Goal: Share content: Share content

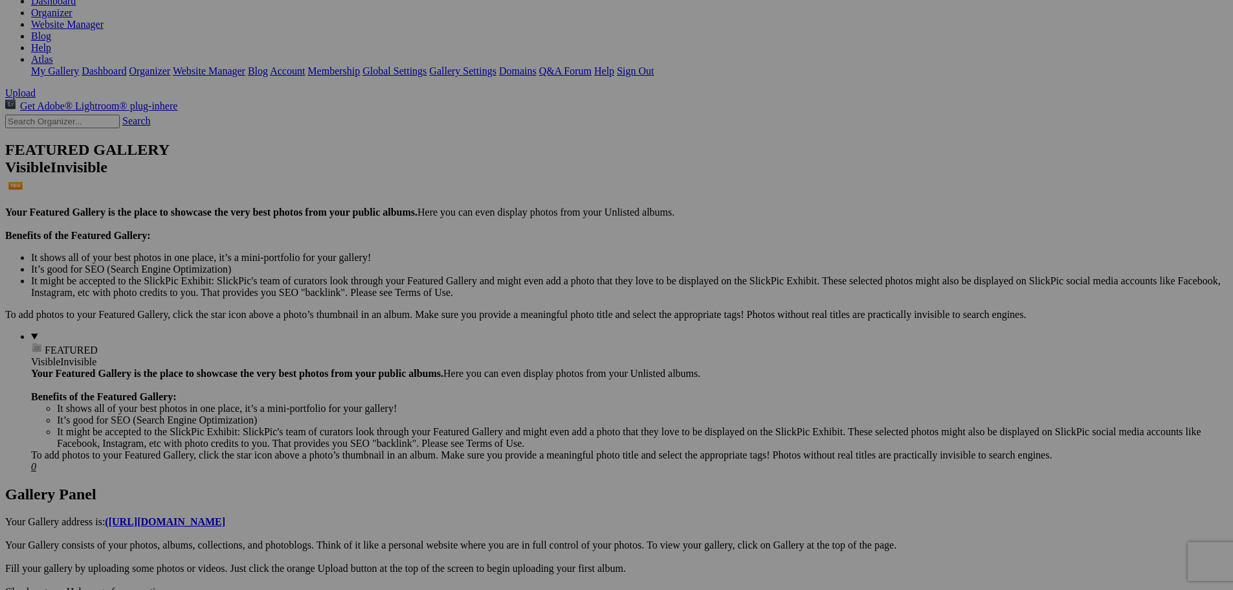
scroll to position [194, 0]
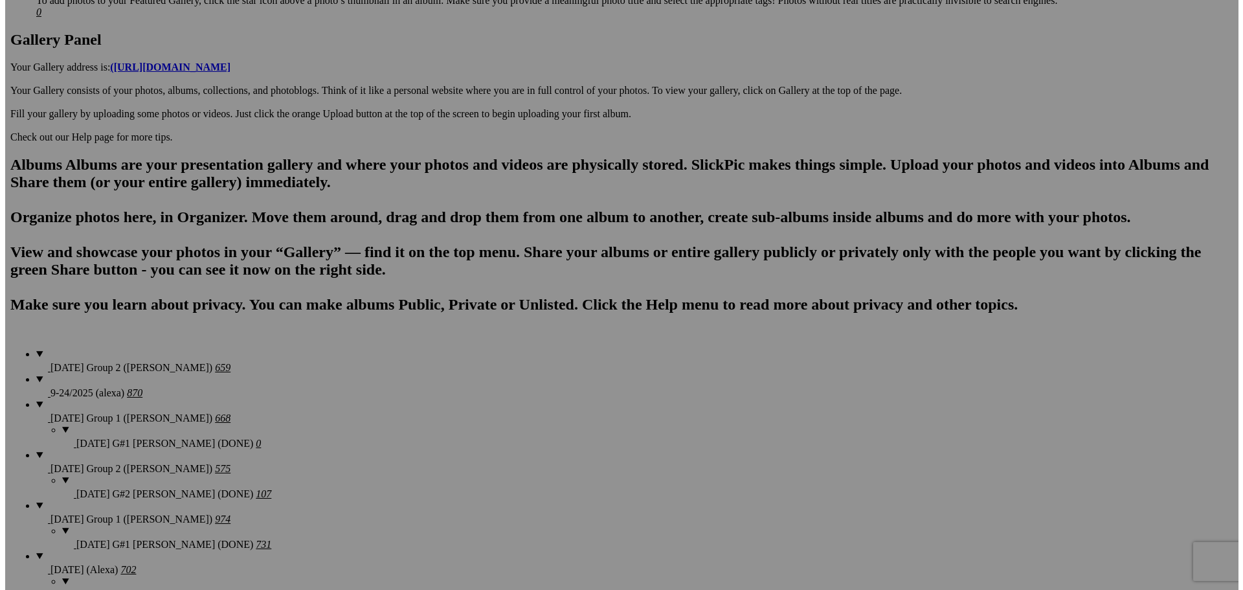
scroll to position [712, 0]
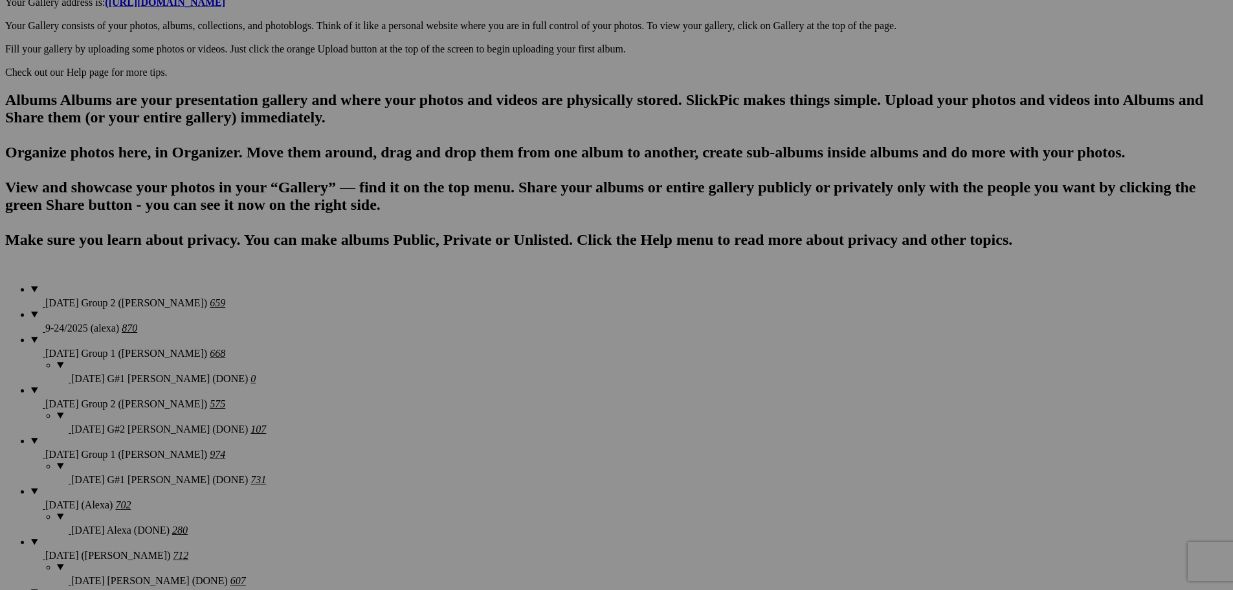
type textarea "<!-- [DOMAIN_NAME] image hosting. HTML Bulk Share code Starts Here --> <div sty…"
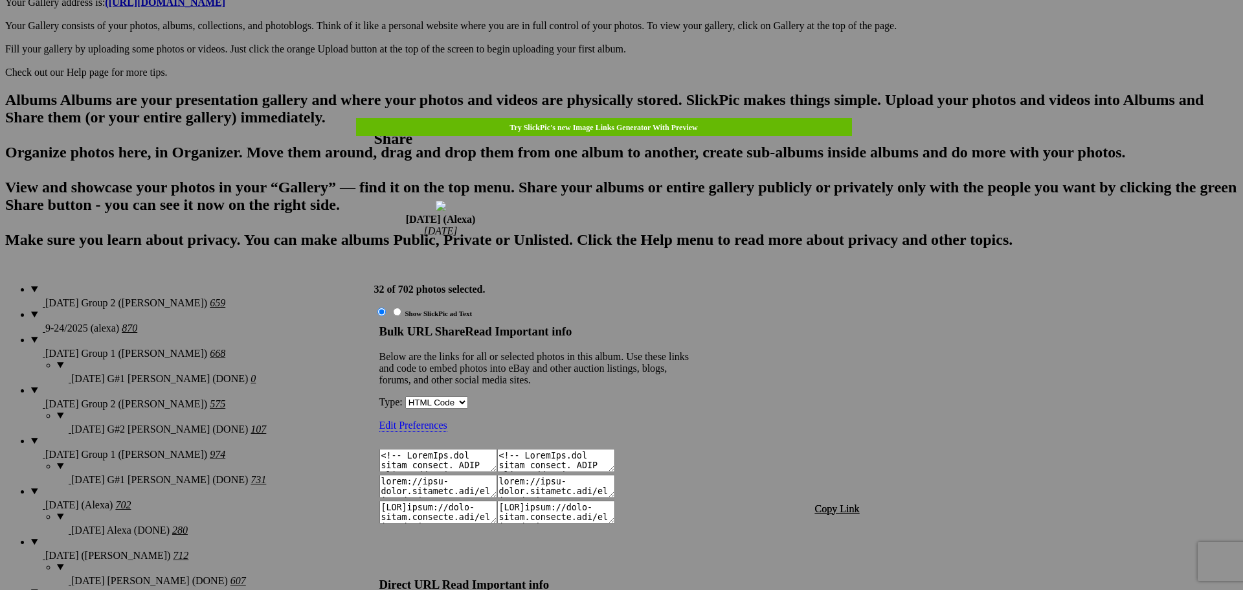
click at [840, 503] on span "Copy Link" at bounding box center [837, 508] width 45 height 11
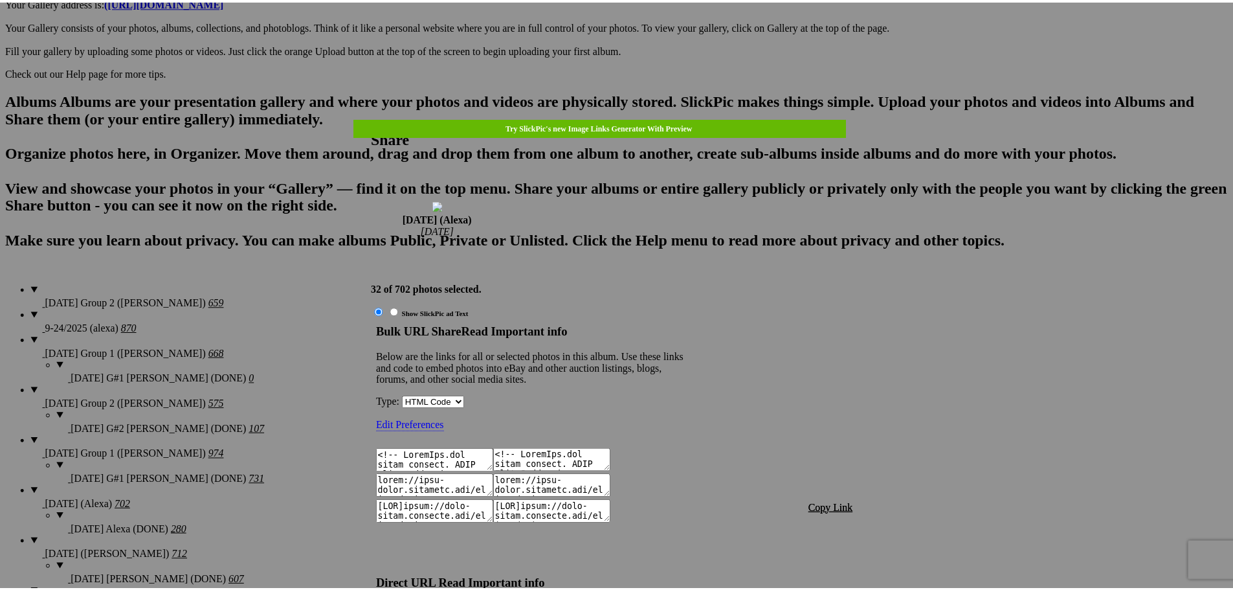
scroll to position [1315, 0]
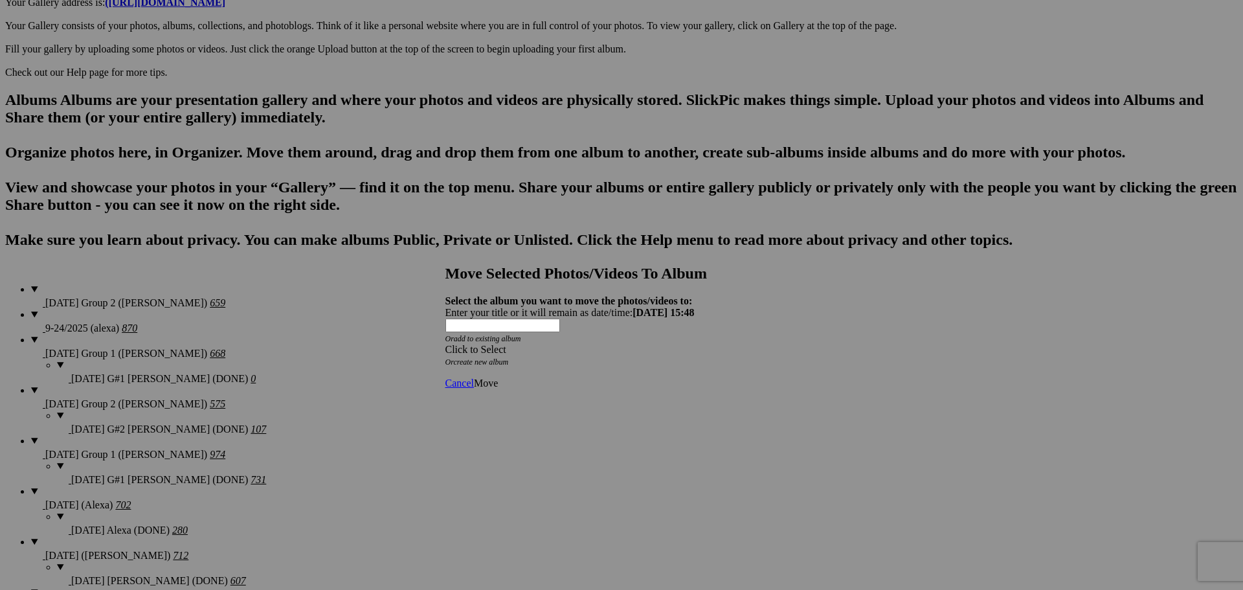
click at [595, 344] on div "Click to Select" at bounding box center [616, 350] width 343 height 12
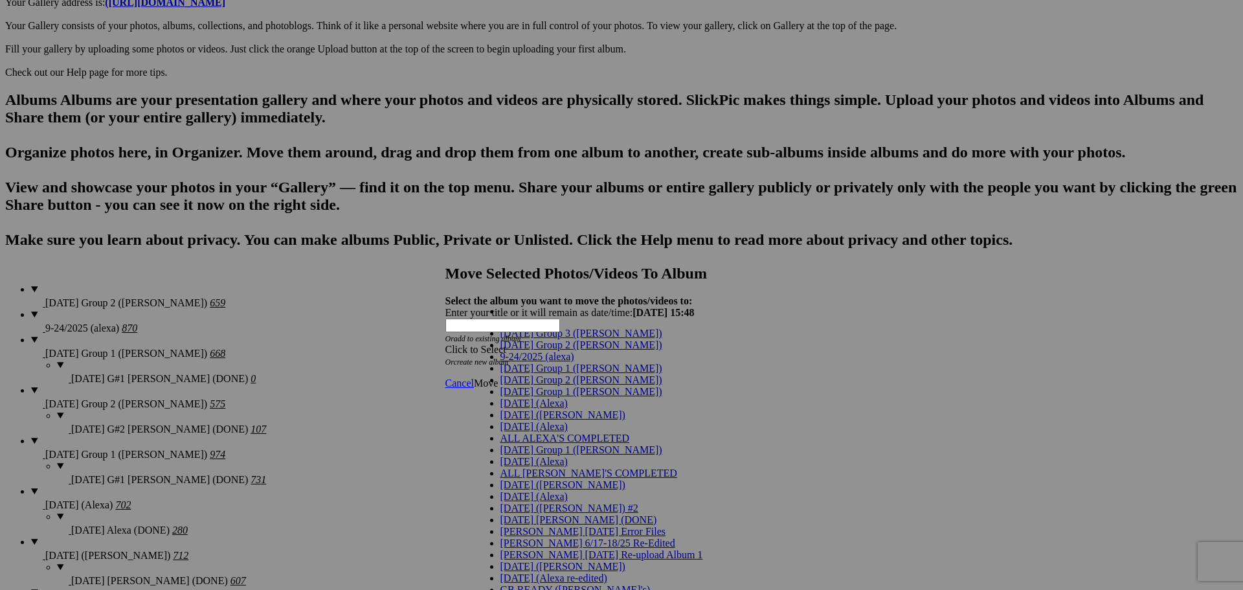
click at [540, 408] on link "[DATE] (Alexa)" at bounding box center [533, 402] width 67 height 11
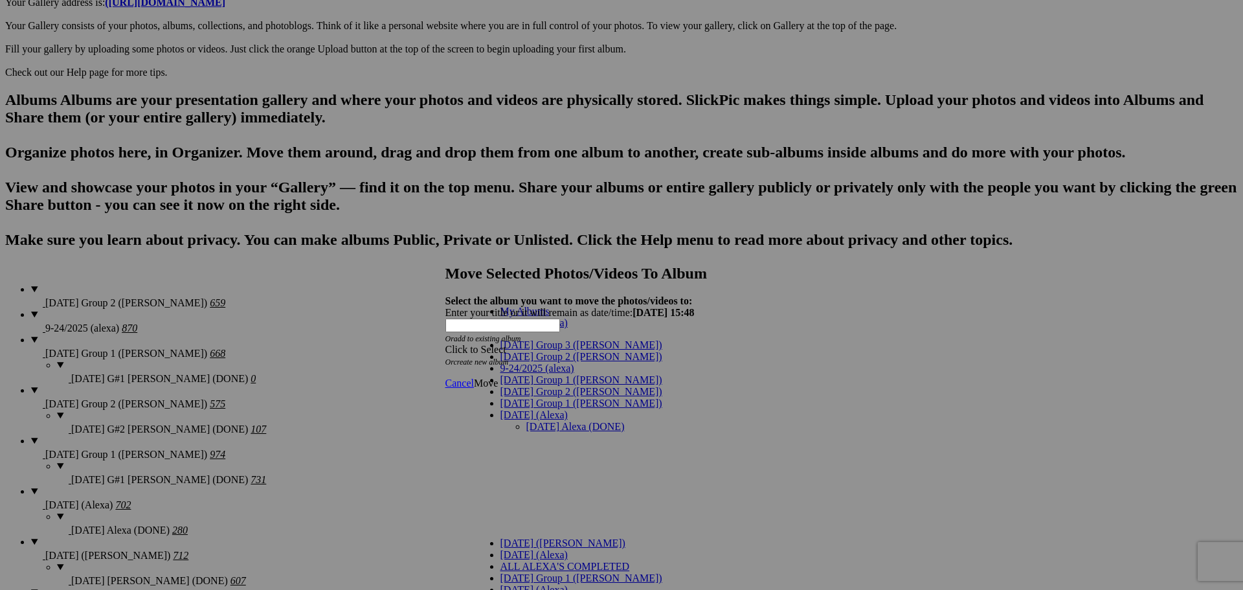
click at [537, 421] on link "[DATE] Alexa (DONE)" at bounding box center [575, 426] width 98 height 11
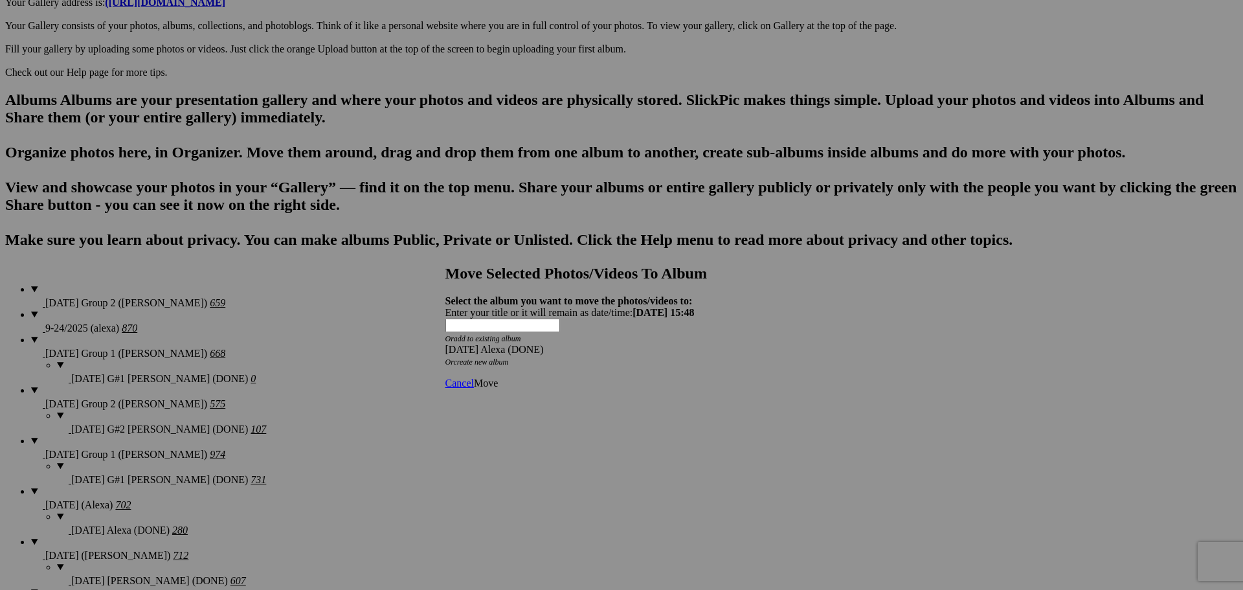
click at [498, 377] on span "Move" at bounding box center [486, 382] width 24 height 11
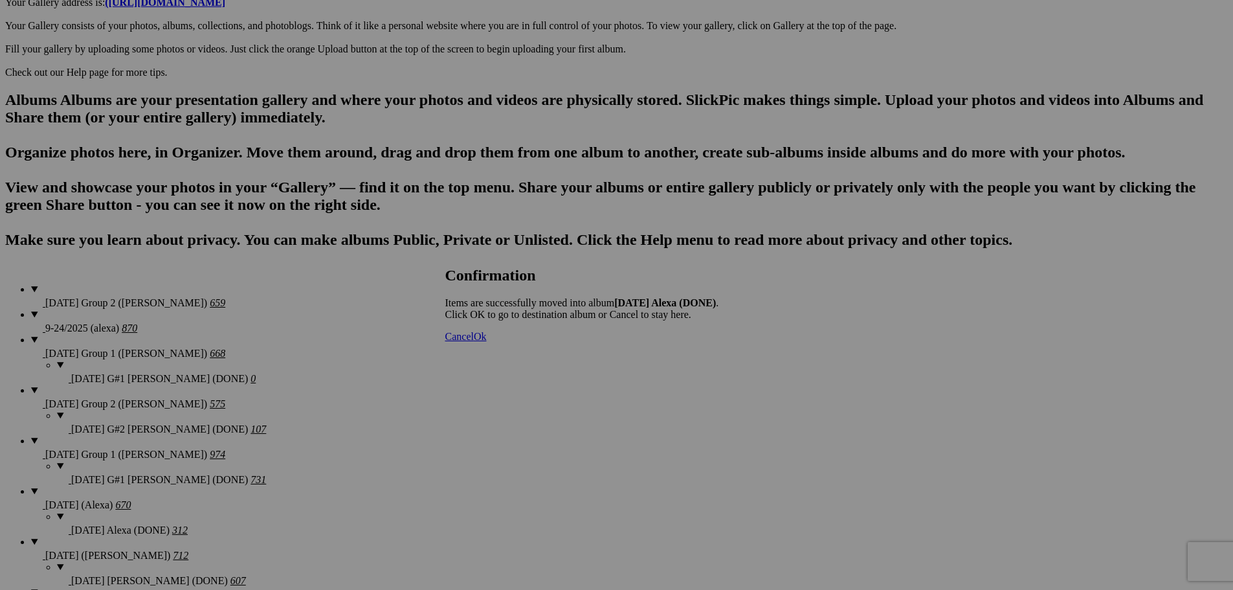
click at [474, 342] on span "Cancel" at bounding box center [459, 336] width 28 height 11
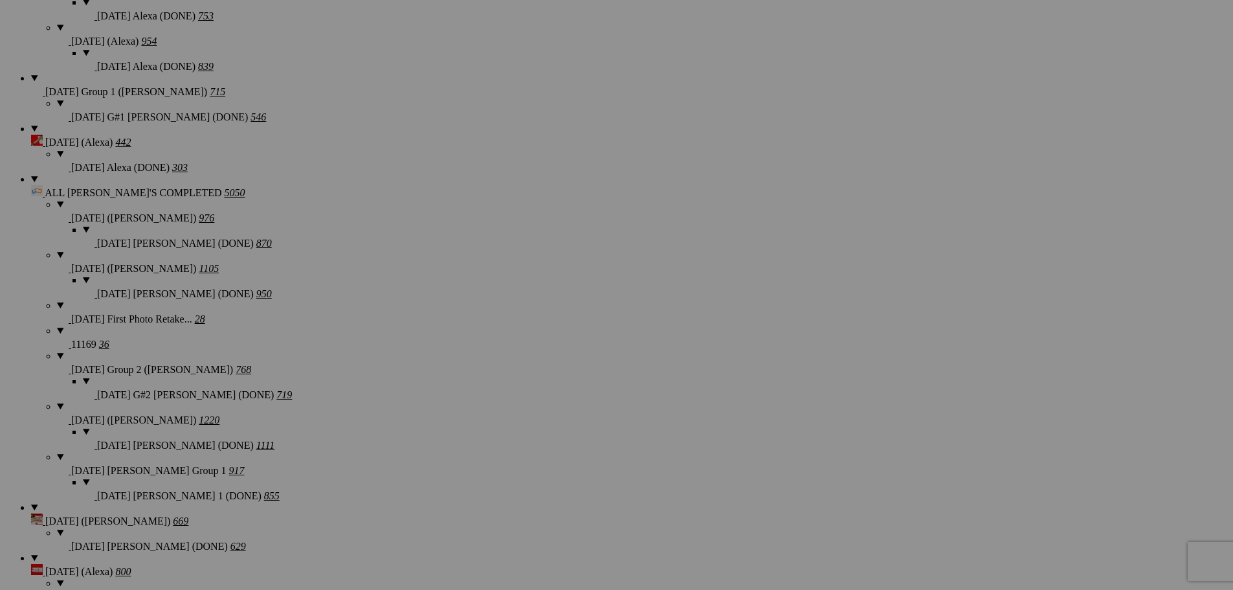
scroll to position [2007, 0]
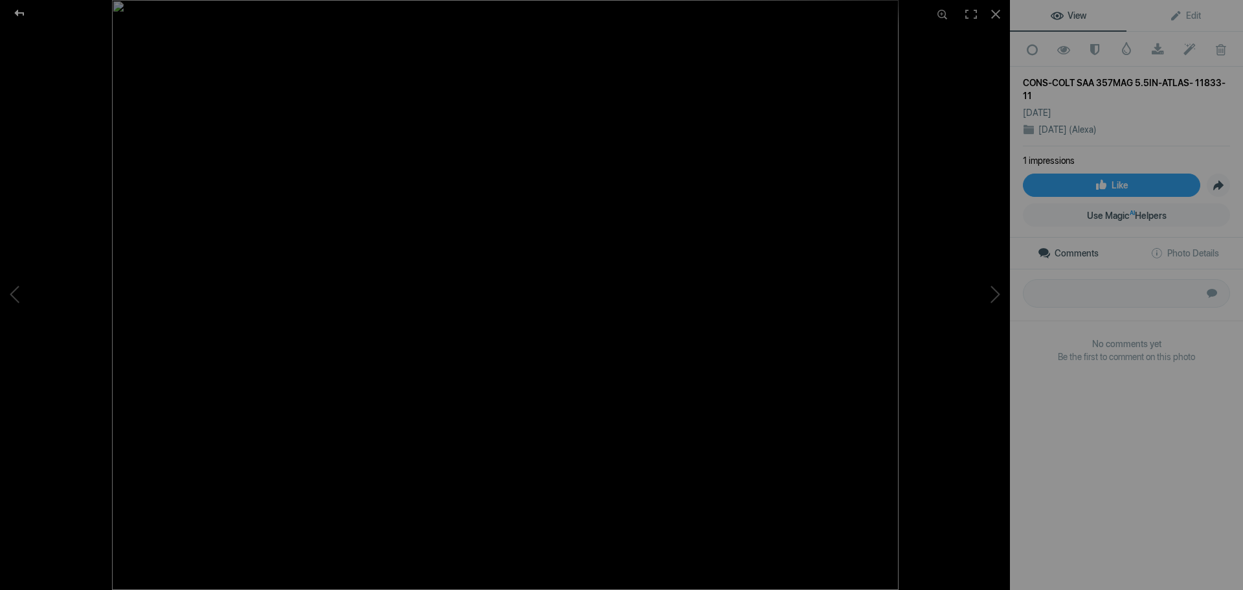
click at [20, 8] on div at bounding box center [19, 13] width 47 height 26
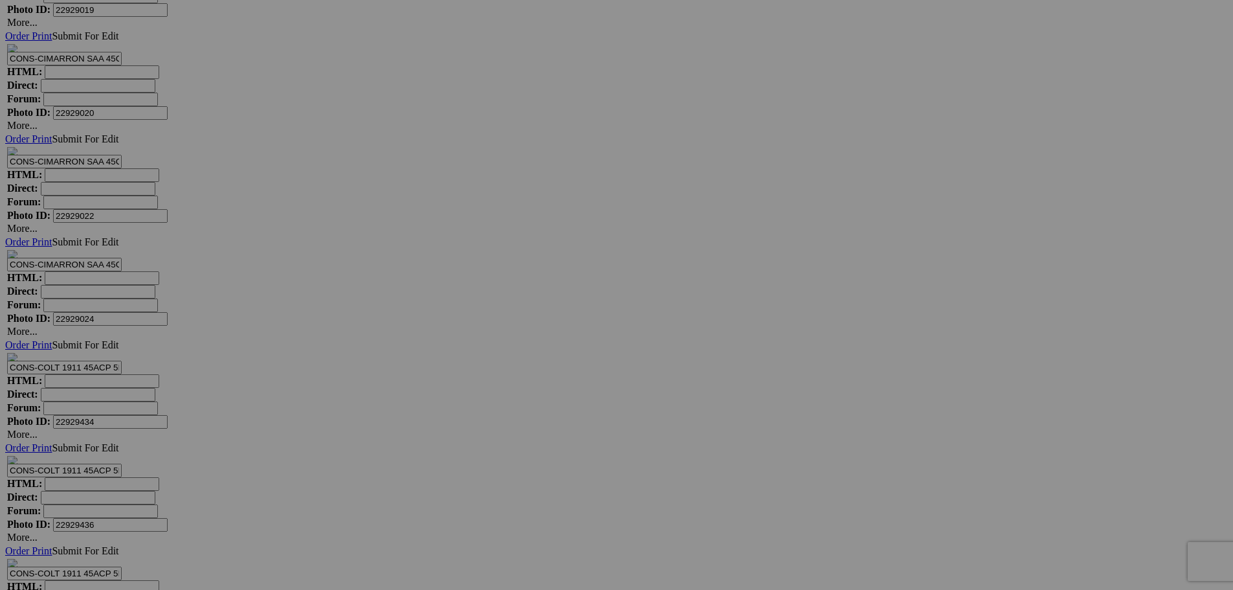
scroll to position [6464, 0]
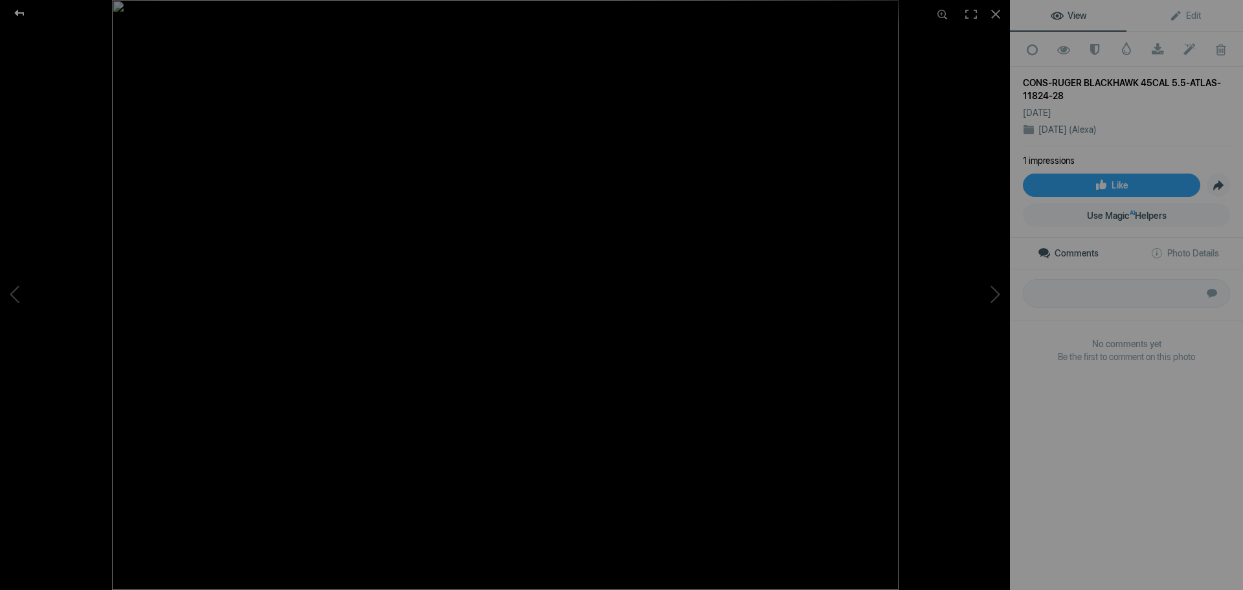
click at [17, 14] on div at bounding box center [19, 13] width 47 height 26
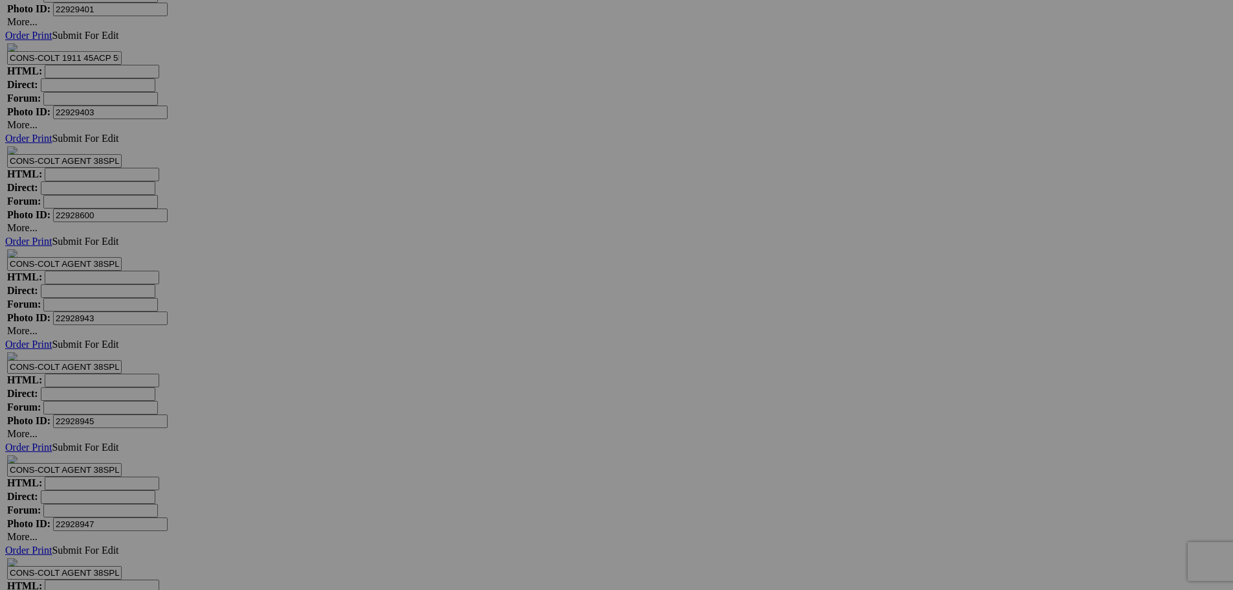
scroll to position [7823, 0]
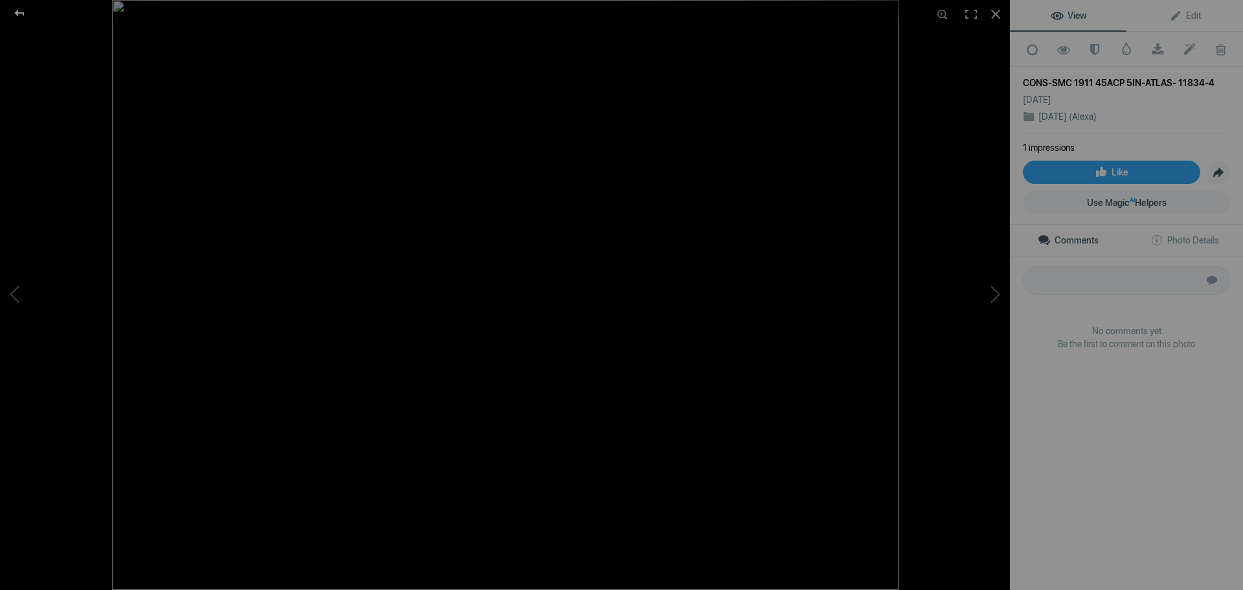
click at [23, 11] on div at bounding box center [19, 13] width 47 height 26
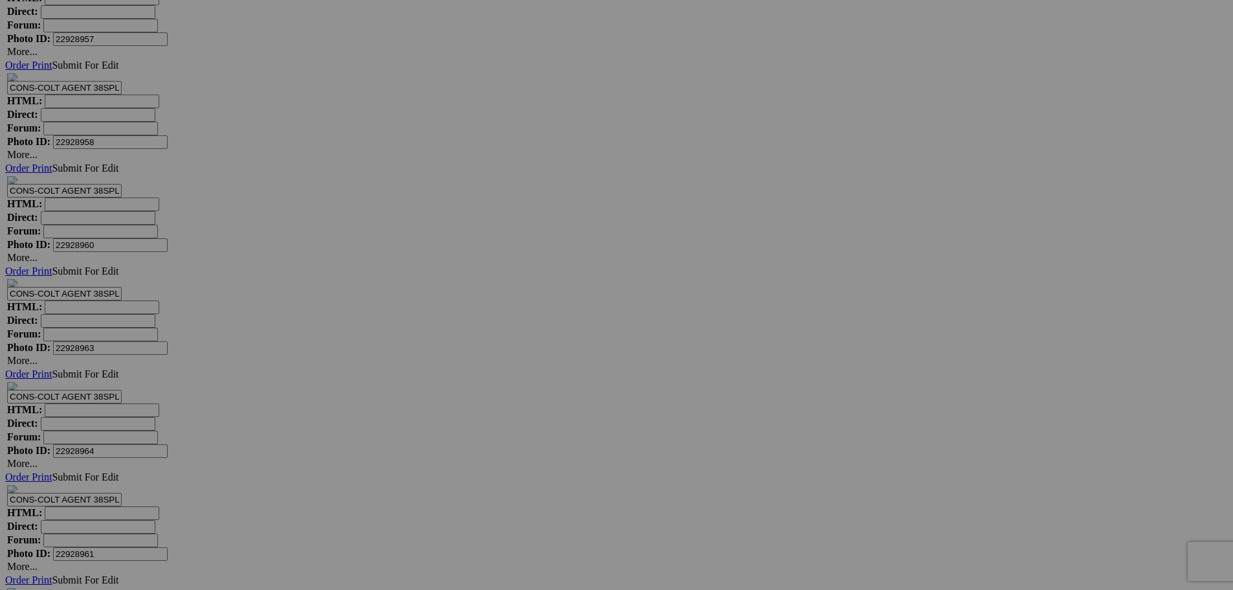
scroll to position [9247, 0]
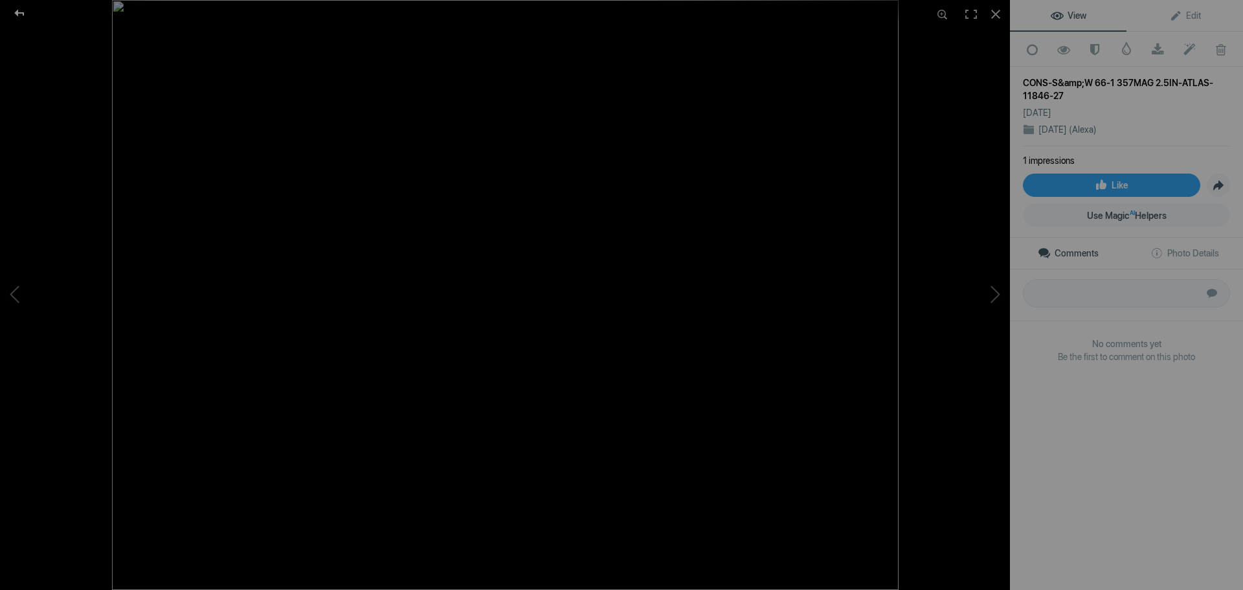
click at [16, 16] on div at bounding box center [19, 13] width 47 height 26
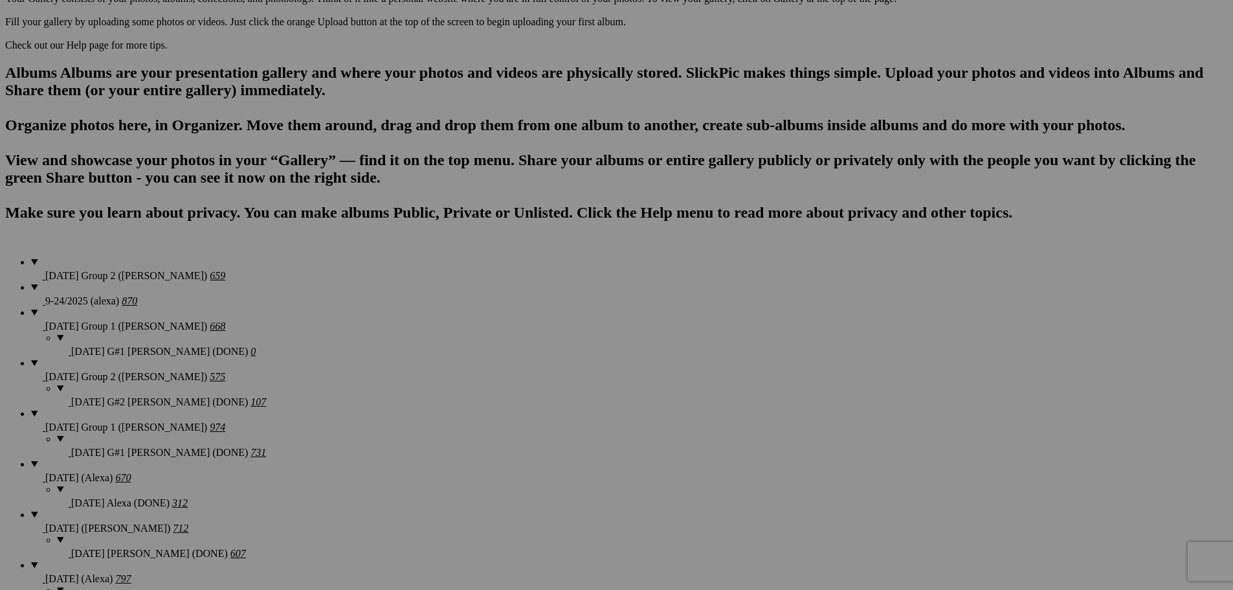
scroll to position [315, 0]
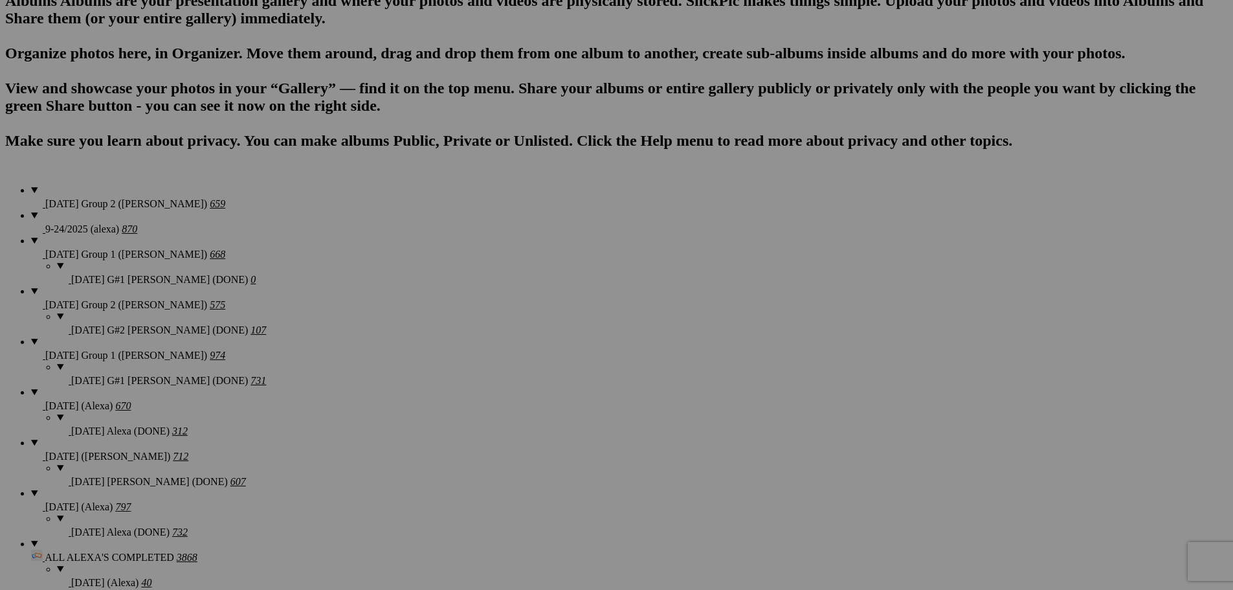
scroll to position [832, 0]
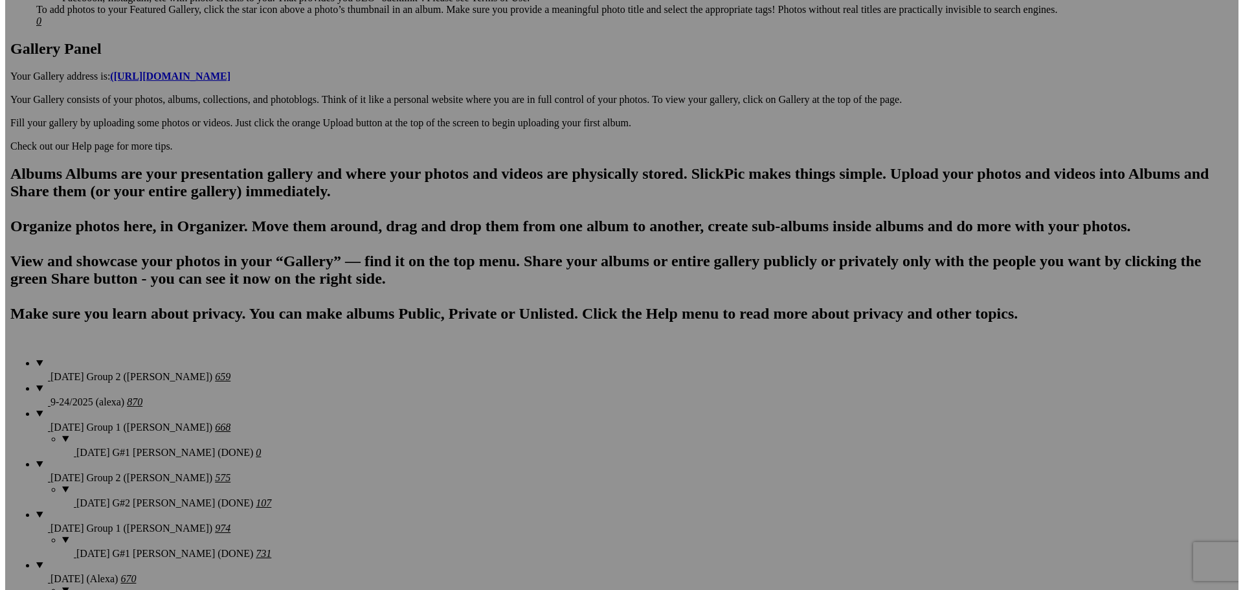
scroll to position [509, 0]
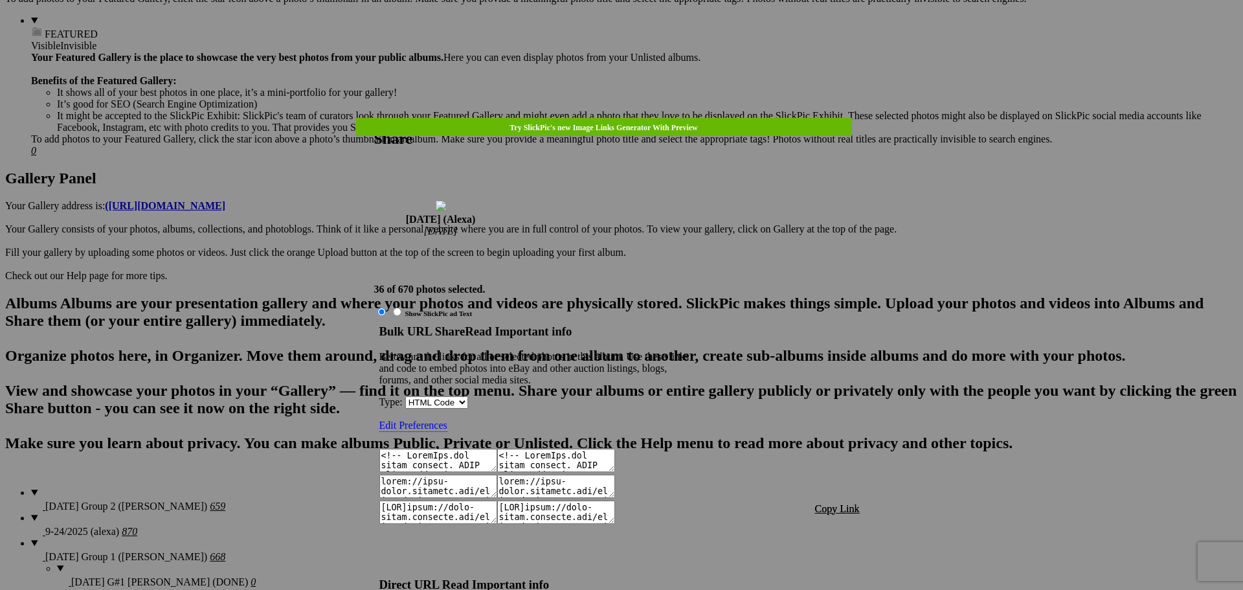
click at [831, 503] on span "Copy Link" at bounding box center [837, 508] width 45 height 11
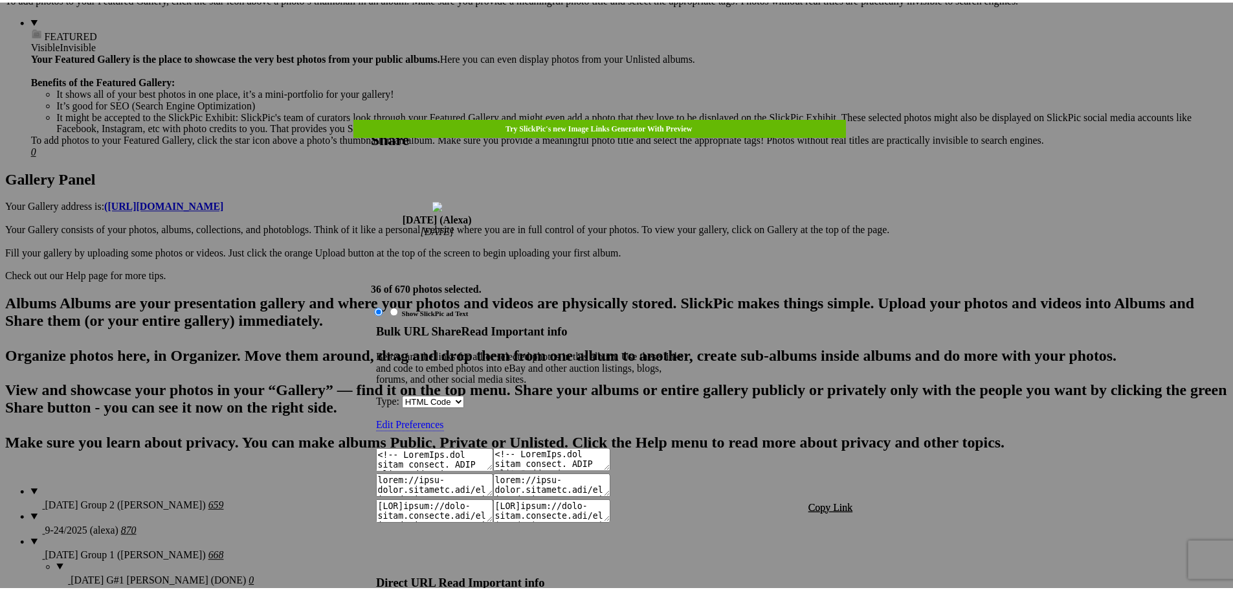
scroll to position [1491, 0]
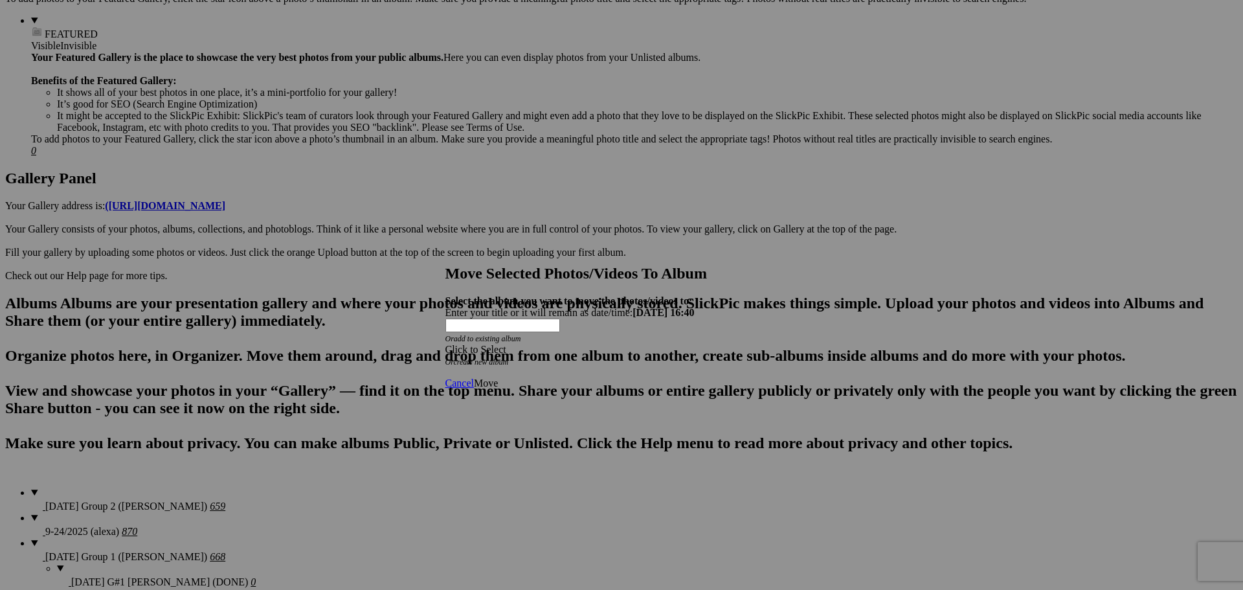
click at [647, 344] on div "Click to Select" at bounding box center [616, 350] width 343 height 12
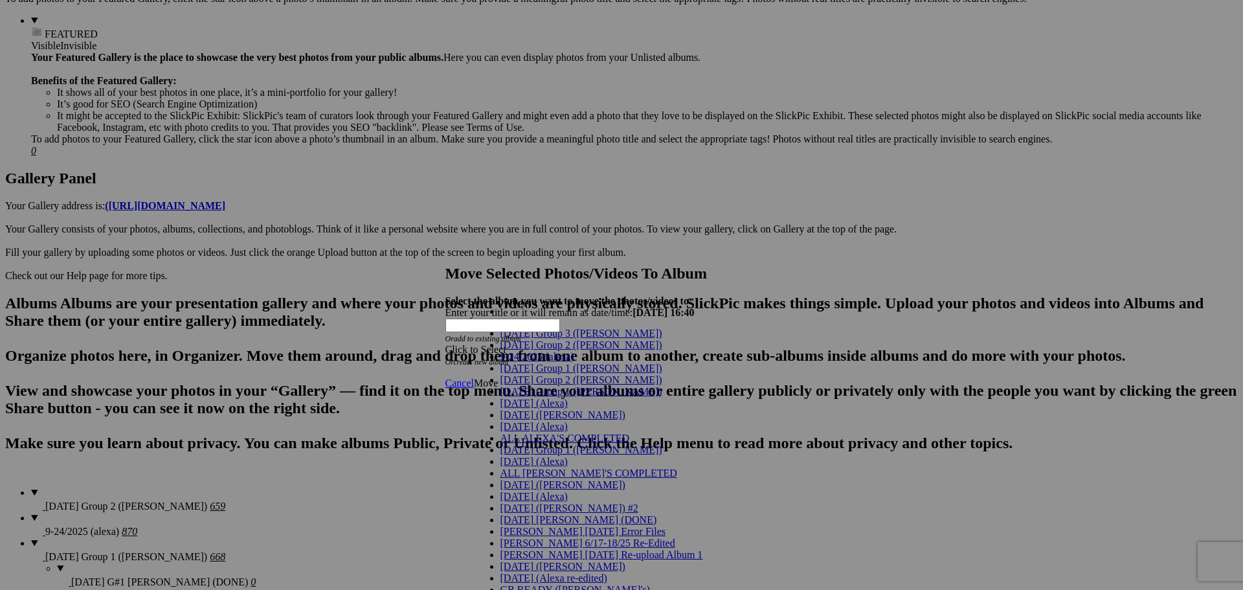
click at [544, 408] on link "[DATE] (Alexa)" at bounding box center [533, 402] width 67 height 11
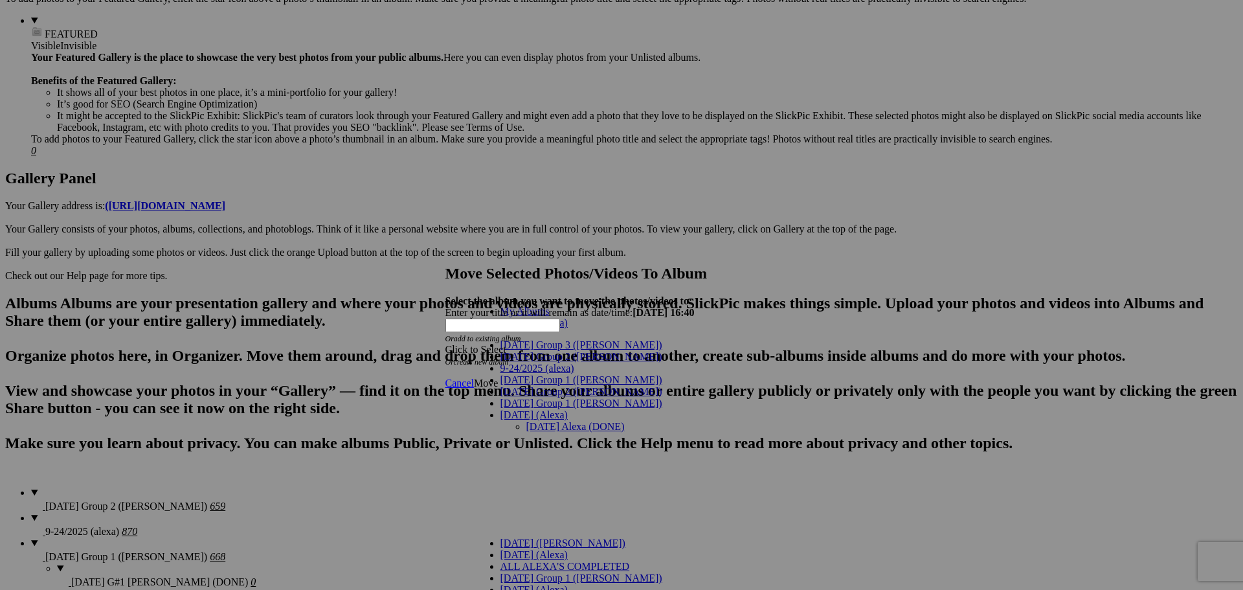
click at [562, 421] on link "[DATE] Alexa (DONE)" at bounding box center [575, 426] width 98 height 11
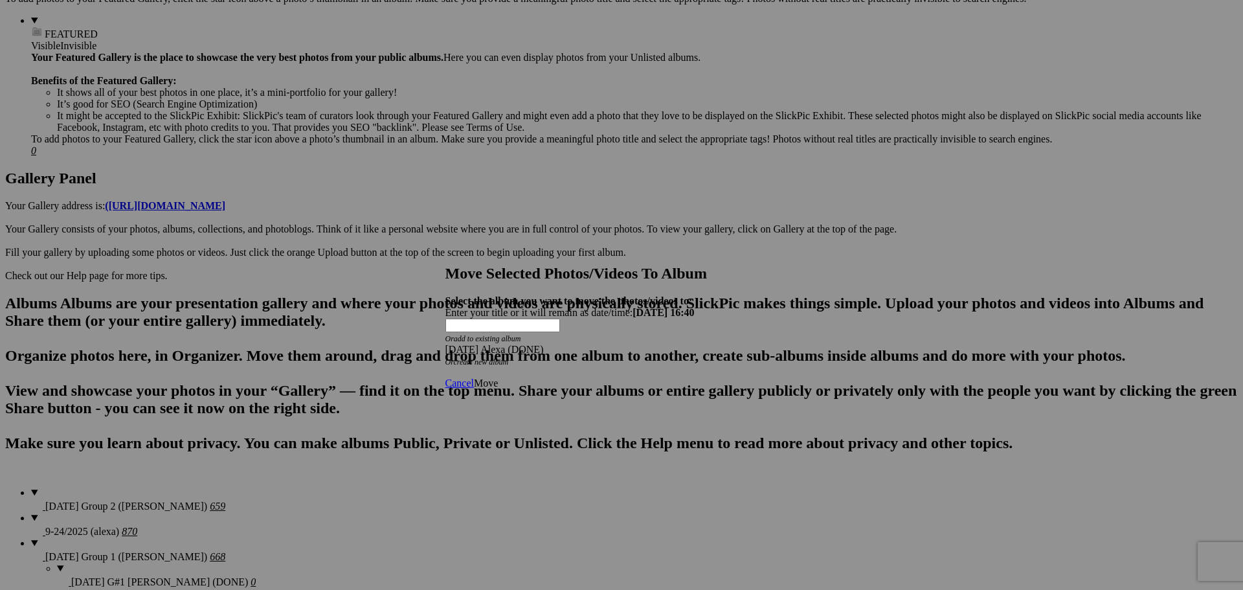
click at [498, 377] on span "Move" at bounding box center [486, 382] width 24 height 11
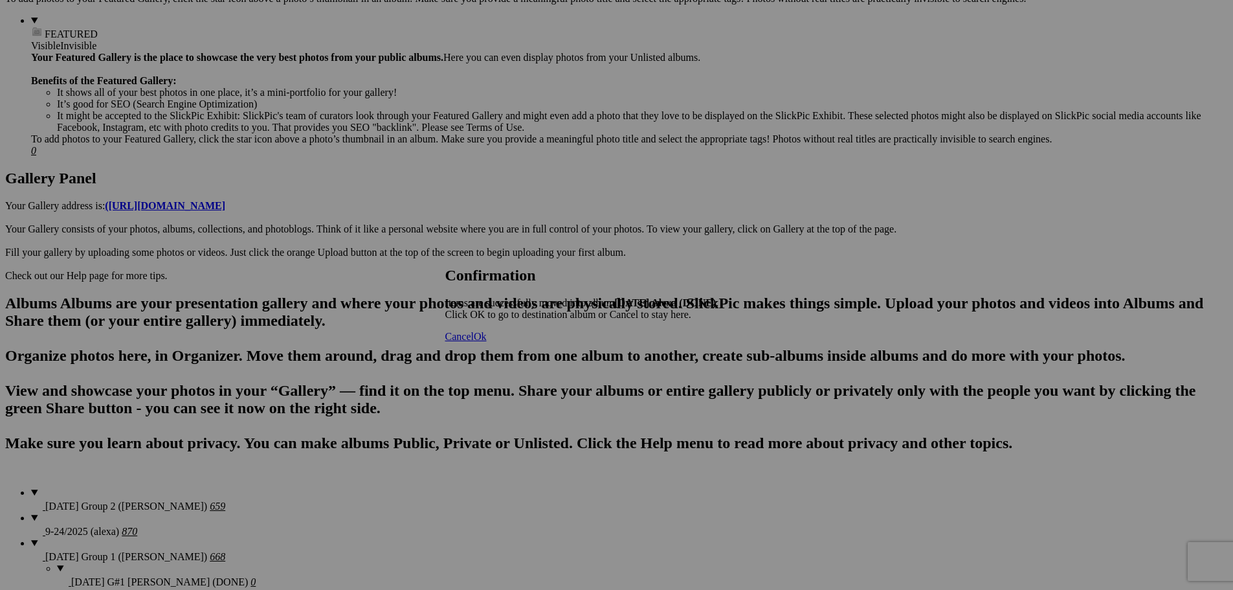
click at [474, 342] on span "Cancel" at bounding box center [459, 336] width 28 height 11
